Goal: Information Seeking & Learning: Learn about a topic

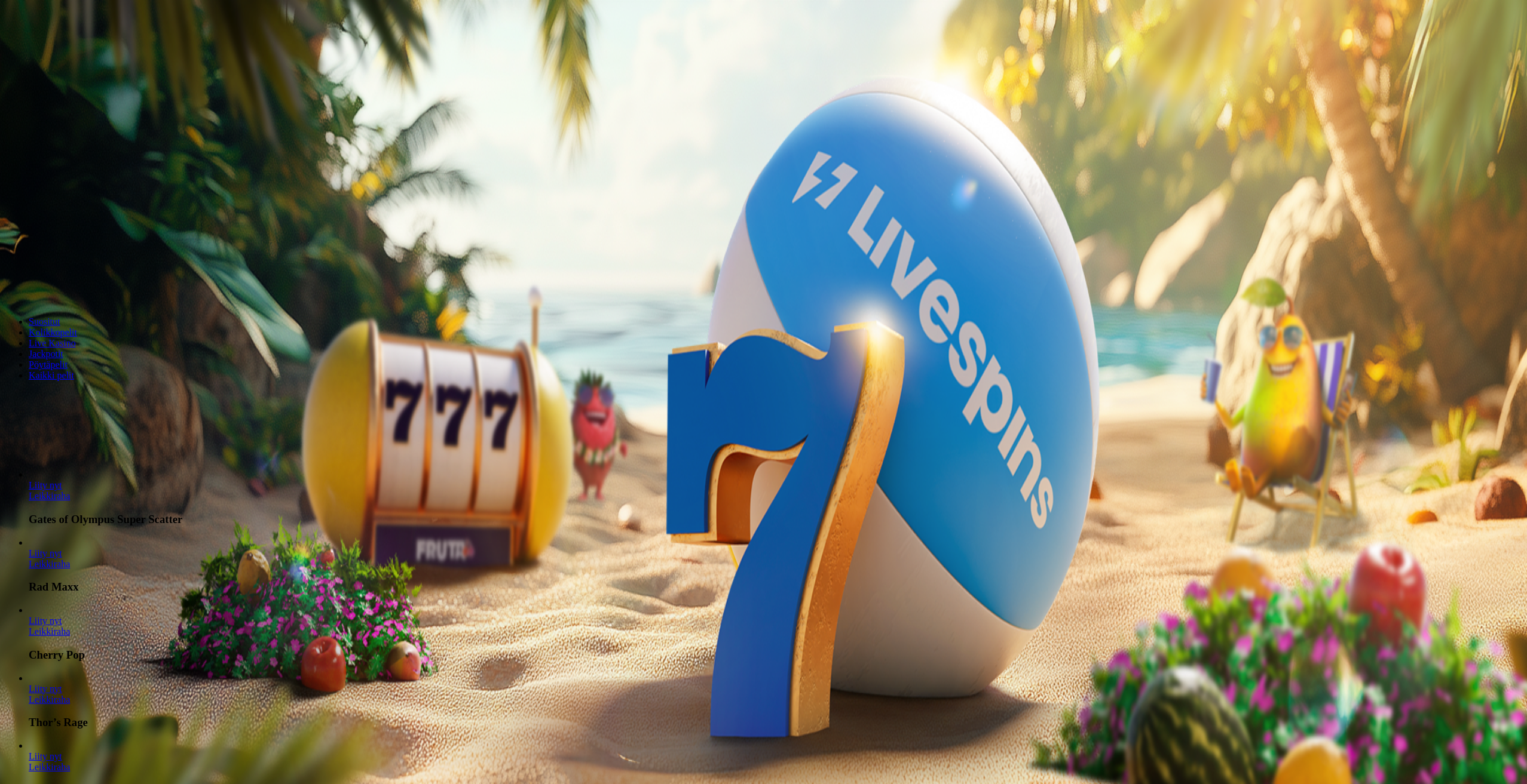
click at [68, 47] on span "Kirjaudu" at bounding box center [83, 43] width 29 height 9
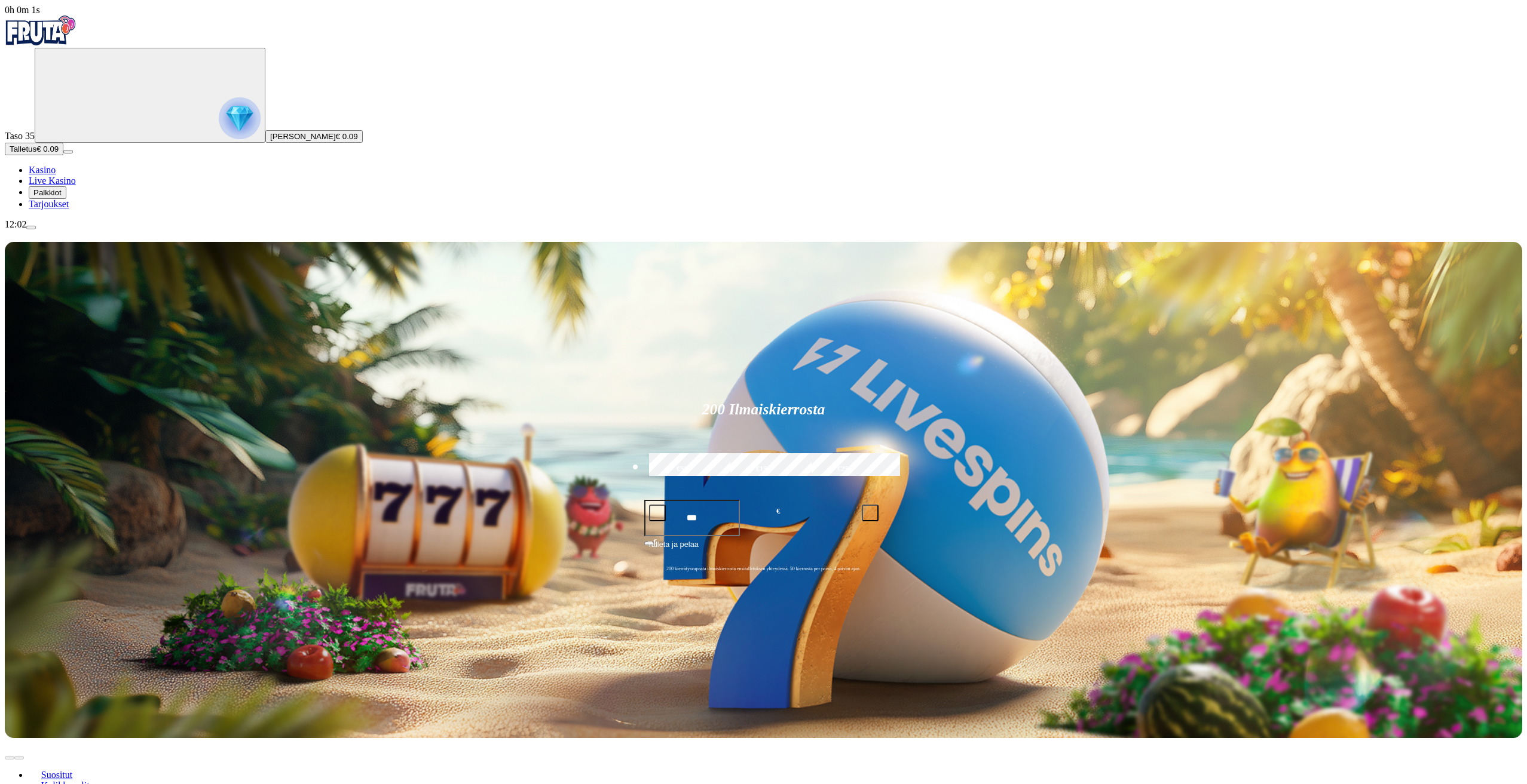
click at [68, 209] on span "Tarjoukset" at bounding box center [49, 204] width 40 height 10
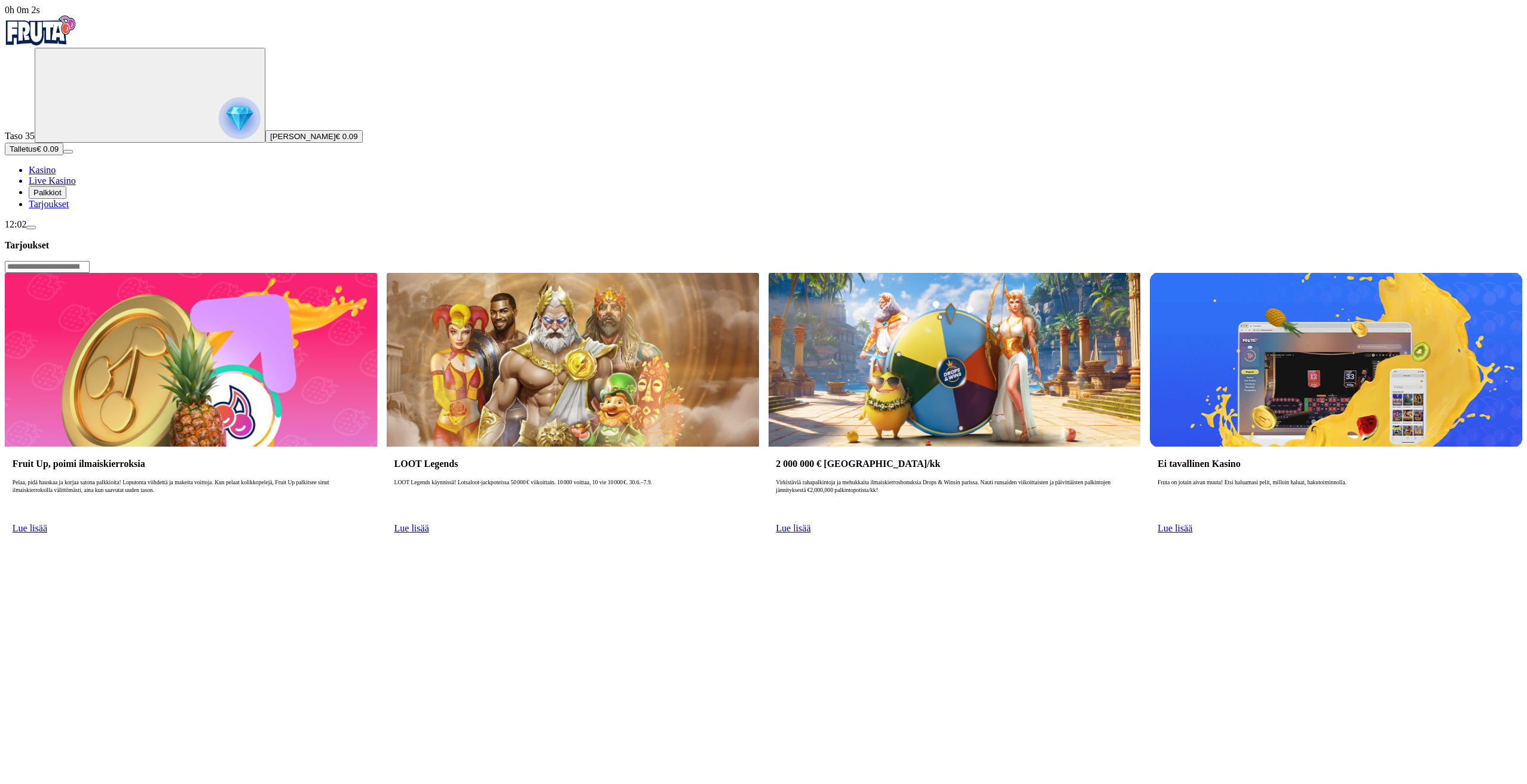
click at [56, 209] on link "Tarjoukset" at bounding box center [49, 204] width 40 height 10
click at [57, 199] on button "Palkkiot" at bounding box center [48, 192] width 38 height 13
